Goal: Transaction & Acquisition: Purchase product/service

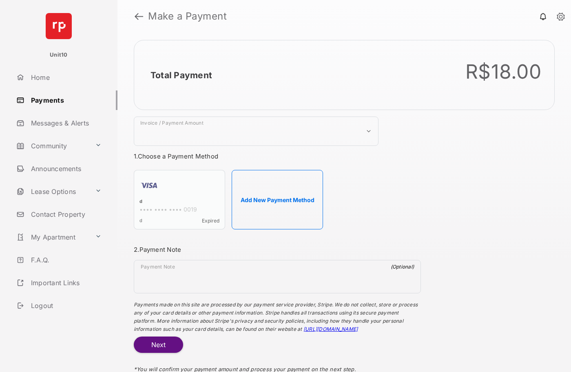
select select "***"
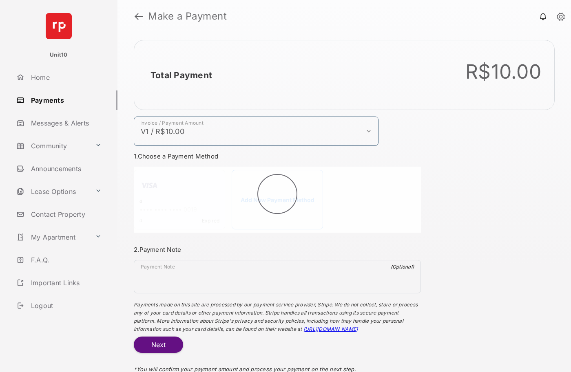
click at [181, 75] on h2 "Total Payment" at bounding box center [182, 75] width 62 height 10
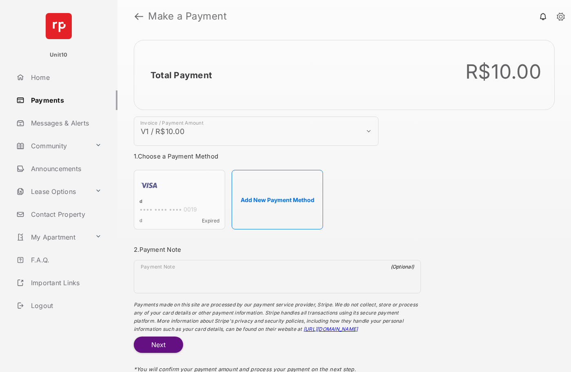
click at [181, 75] on h2 "Total Payment" at bounding box center [182, 75] width 62 height 10
click at [277, 200] on button "Add New Payment Method" at bounding box center [277, 200] width 91 height 60
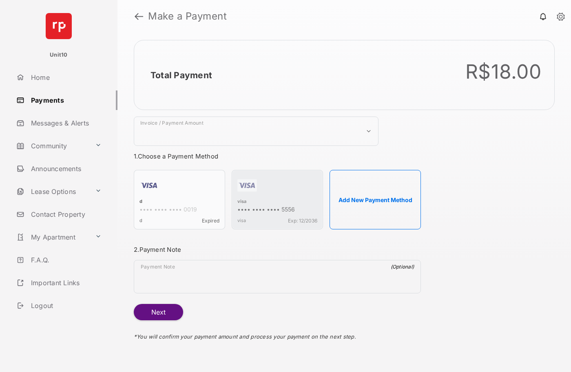
click at [188, 16] on strong "Make a Payment" at bounding box center [187, 16] width 79 height 10
click at [181, 75] on h2 "Total Payment" at bounding box center [182, 75] width 62 height 10
click at [242, 202] on div "visa" at bounding box center [277, 202] width 80 height 7
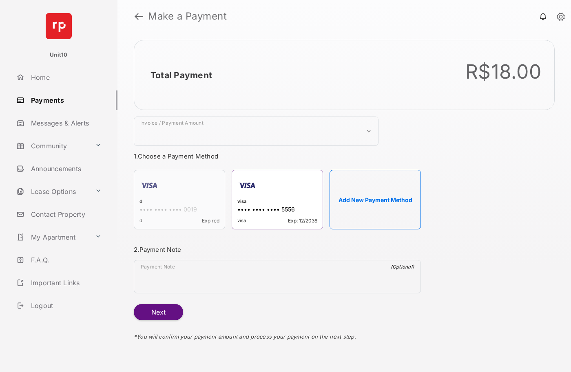
select select "***"
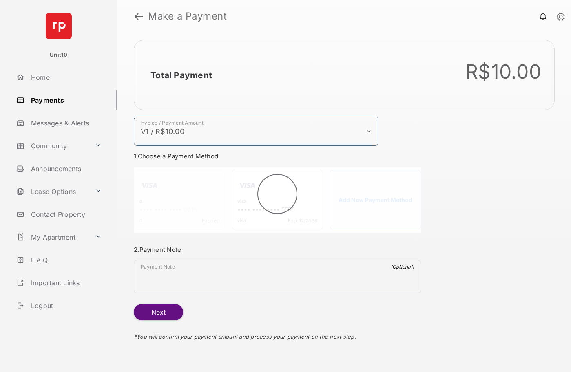
click at [181, 75] on h2 "Total Payment" at bounding box center [182, 75] width 62 height 10
click at [158, 312] on button "Next" at bounding box center [158, 312] width 49 height 16
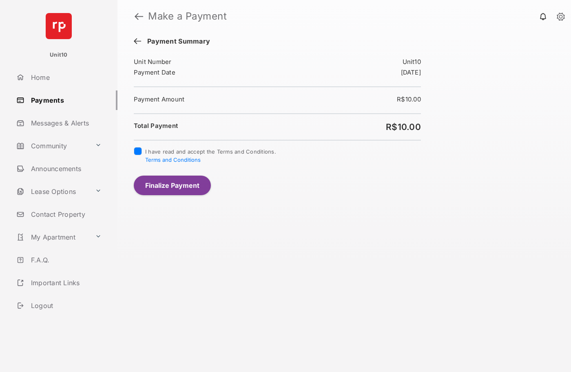
click at [172, 185] on button "Finalize Payment" at bounding box center [172, 186] width 77 height 20
